Goal: Task Accomplishment & Management: Manage account settings

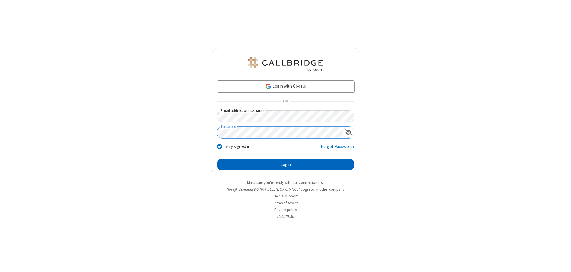
click at [286, 165] on button "Login" at bounding box center [286, 165] width 138 height 12
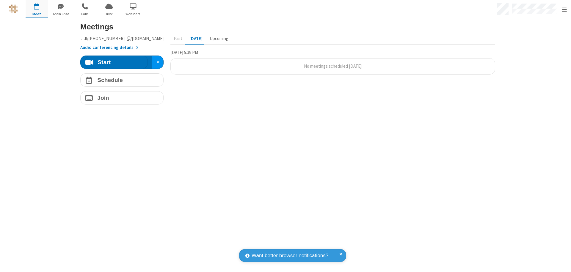
click at [564, 9] on span "Open menu" at bounding box center [564, 10] width 5 height 6
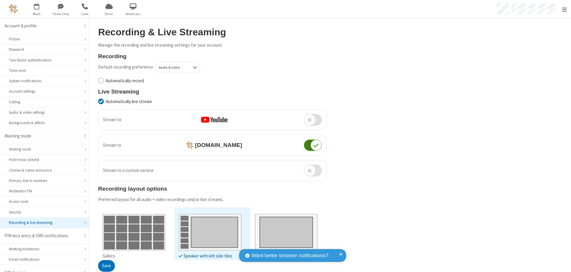
scroll to position [8, 0]
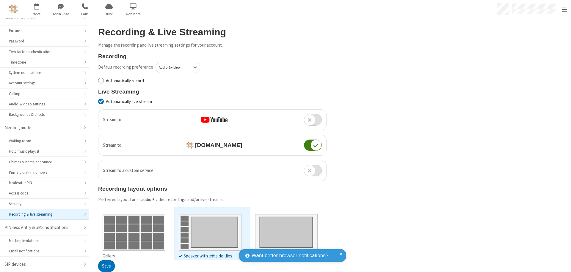
click at [106, 267] on button "Save" at bounding box center [106, 267] width 17 height 12
